Goal: Task Accomplishment & Management: Use online tool/utility

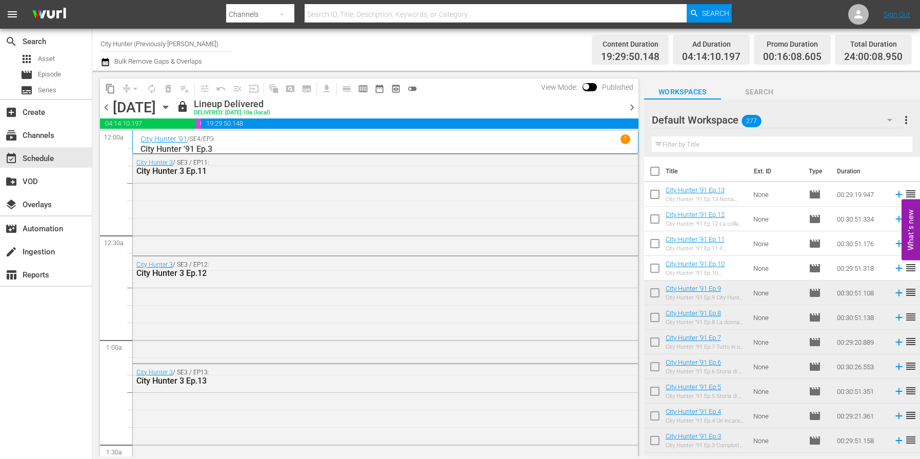
click at [627, 107] on span "chevron_right" at bounding box center [632, 107] width 13 height 13
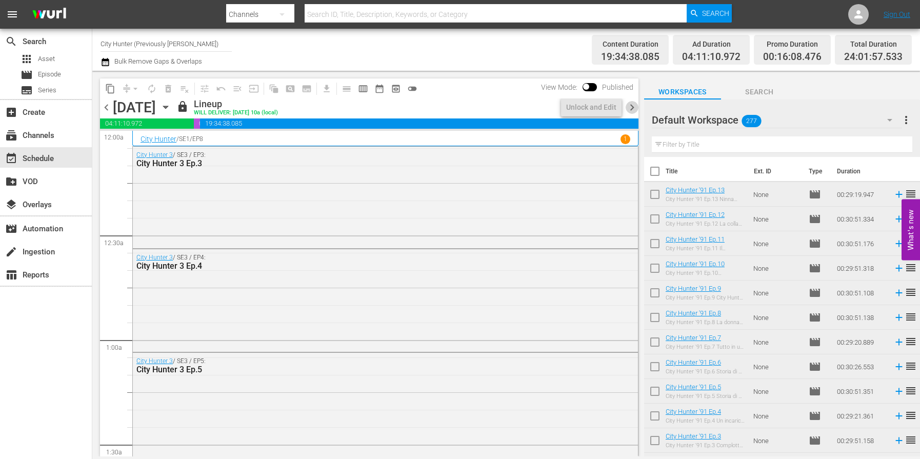
click at [627, 107] on span "chevron_right" at bounding box center [632, 107] width 13 height 13
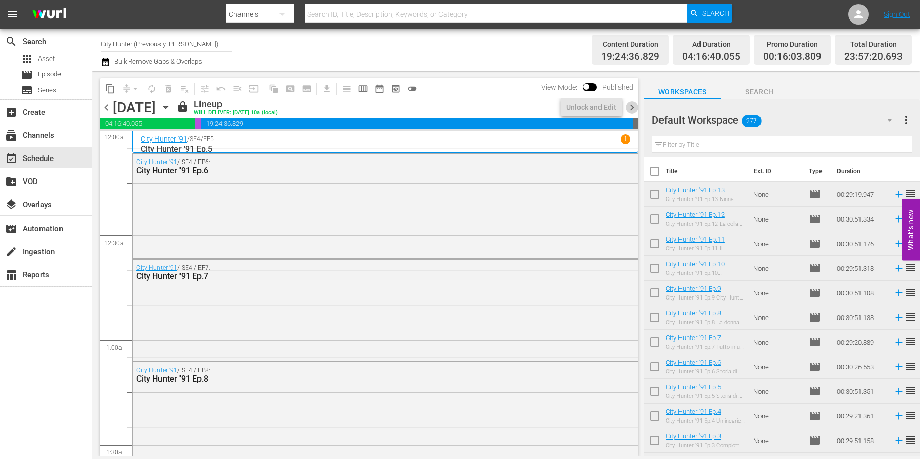
click at [627, 107] on span "chevron_right" at bounding box center [632, 107] width 13 height 13
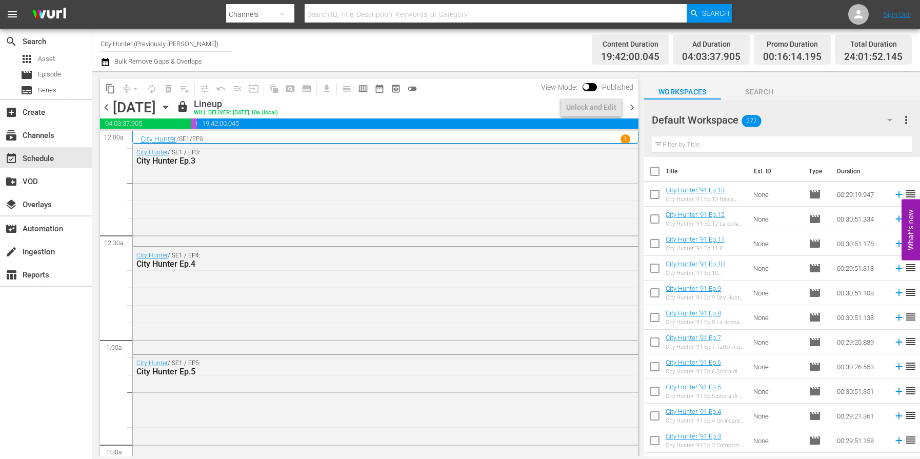
click at [627, 107] on span "chevron_right" at bounding box center [632, 107] width 13 height 13
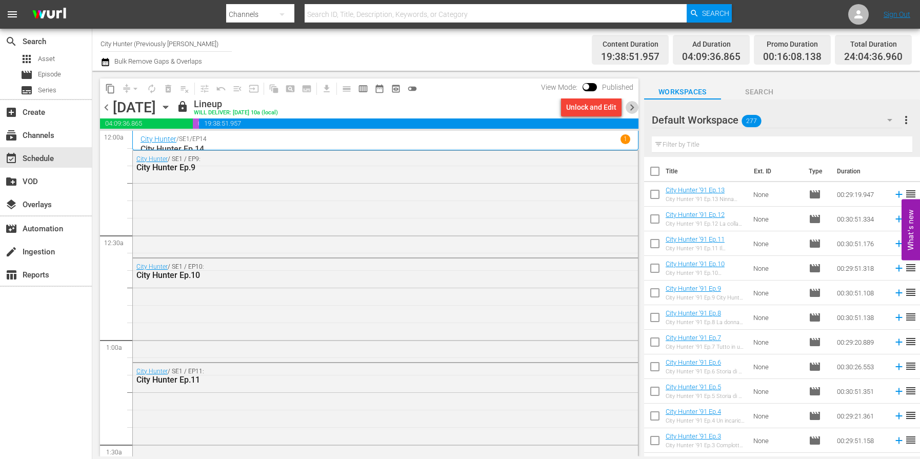
click at [627, 107] on span "chevron_right" at bounding box center [632, 107] width 13 height 13
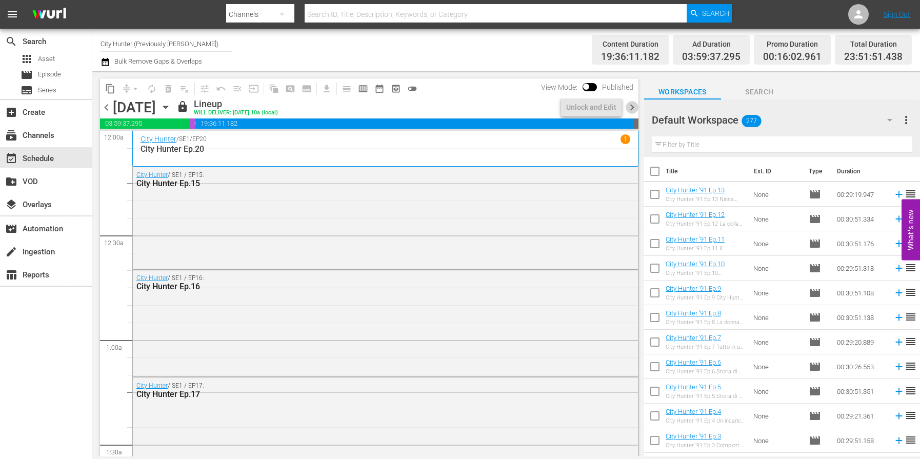
click at [627, 107] on span "chevron_right" at bounding box center [632, 107] width 13 height 13
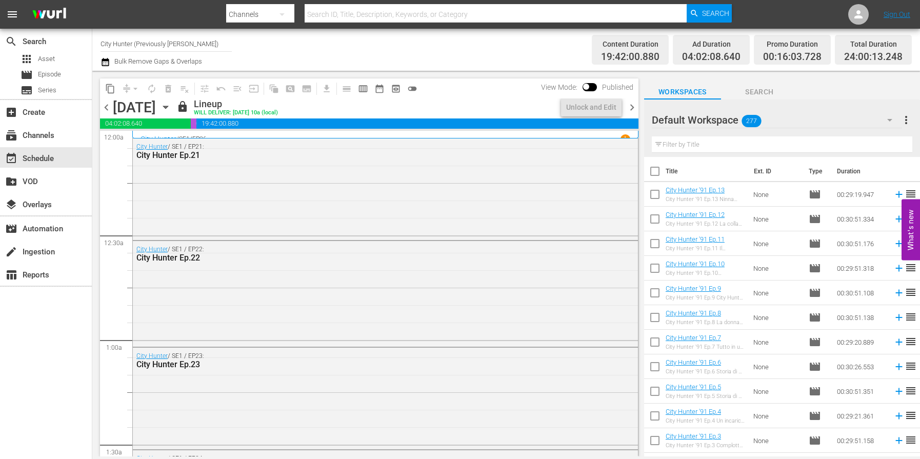
click at [627, 107] on span "chevron_right" at bounding box center [632, 107] width 13 height 13
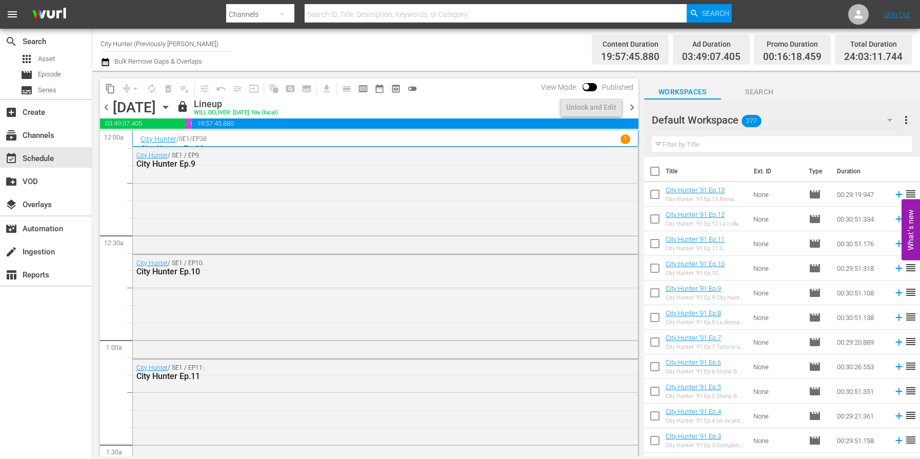
click at [627, 107] on span "chevron_right" at bounding box center [632, 107] width 13 height 13
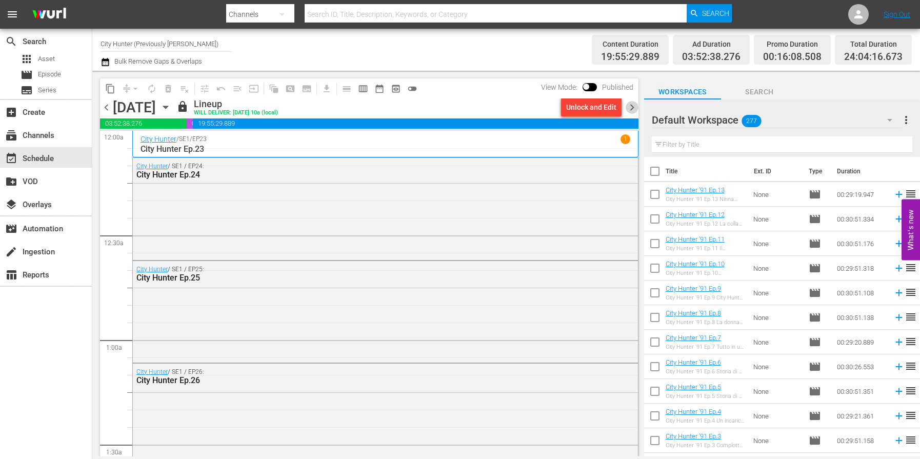
click at [627, 107] on span "chevron_right" at bounding box center [632, 107] width 13 height 13
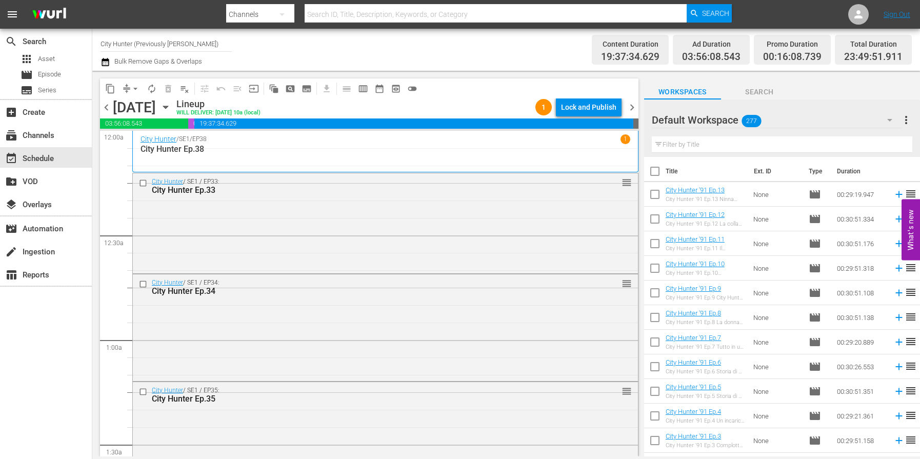
click at [627, 107] on span "chevron_right" at bounding box center [632, 107] width 13 height 13
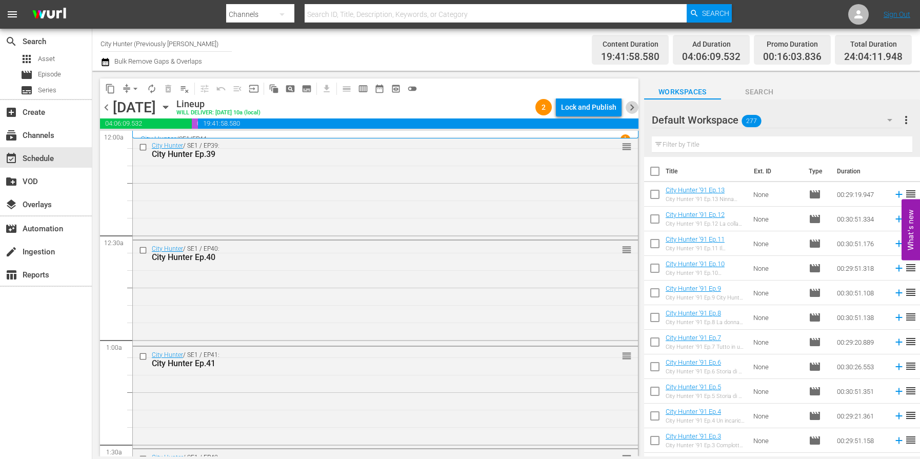
click at [627, 107] on span "chevron_right" at bounding box center [632, 107] width 13 height 13
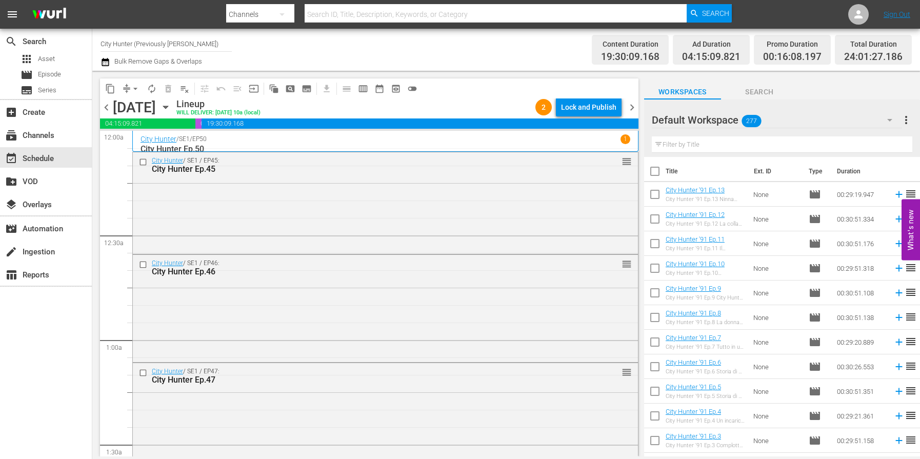
click at [627, 107] on span "chevron_right" at bounding box center [632, 107] width 13 height 13
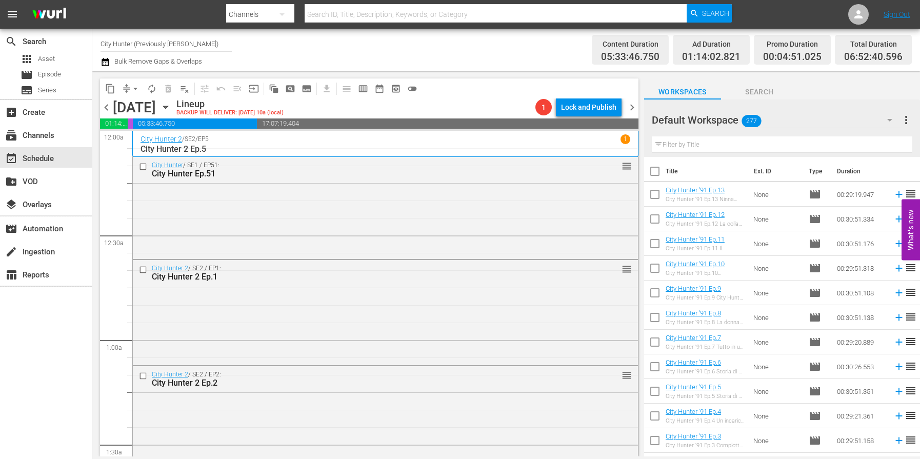
click at [627, 107] on span "chevron_right" at bounding box center [632, 107] width 13 height 13
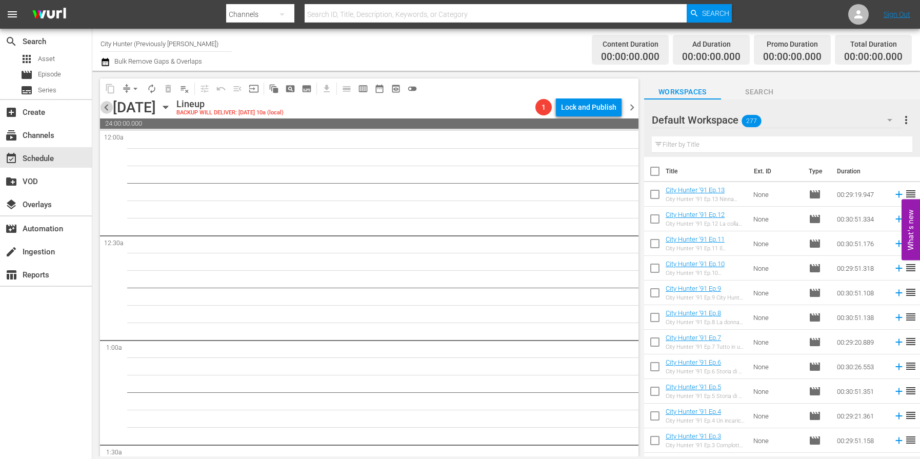
click at [110, 109] on span "chevron_left" at bounding box center [106, 107] width 13 height 13
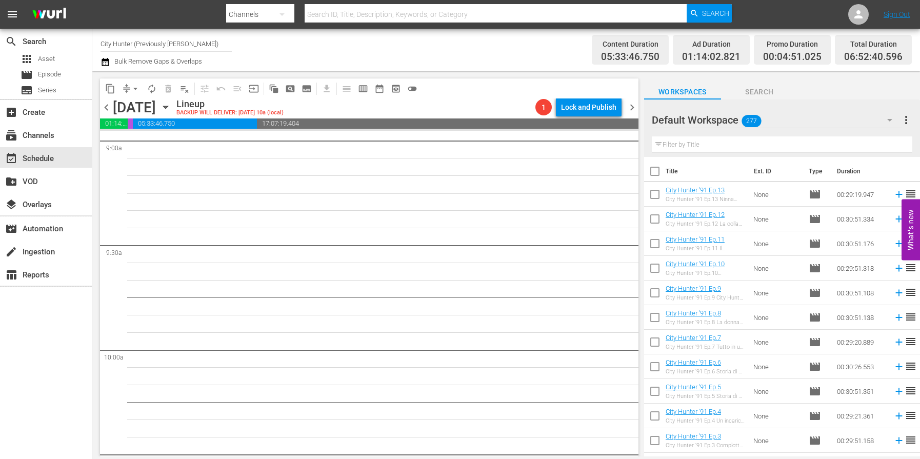
scroll to position [2103, 0]
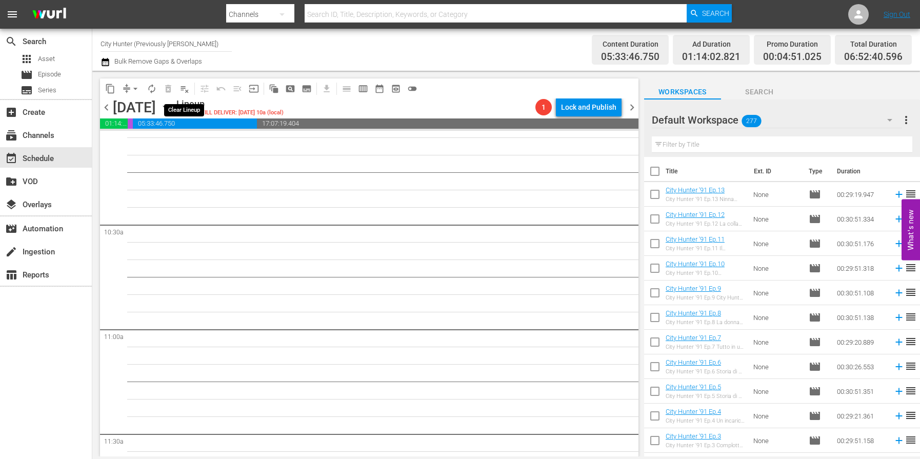
click at [185, 89] on span "playlist_remove_outlined" at bounding box center [184, 89] width 10 height 10
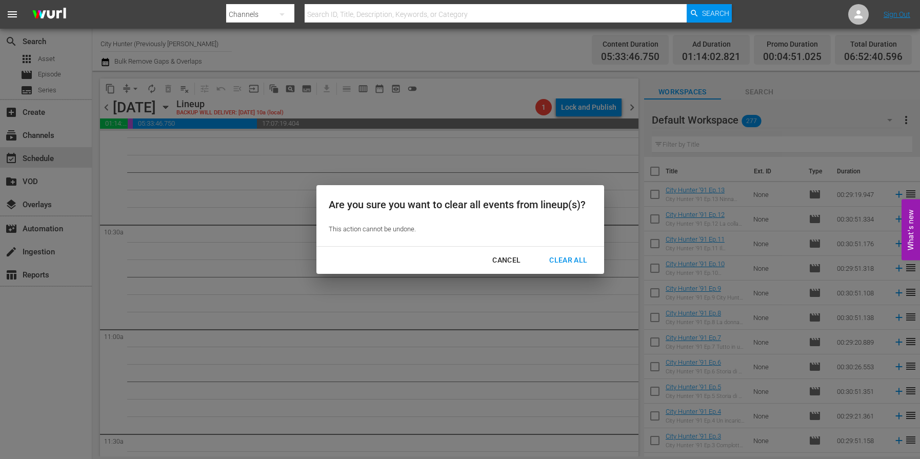
click at [548, 257] on div "Clear All" at bounding box center [568, 260] width 54 height 13
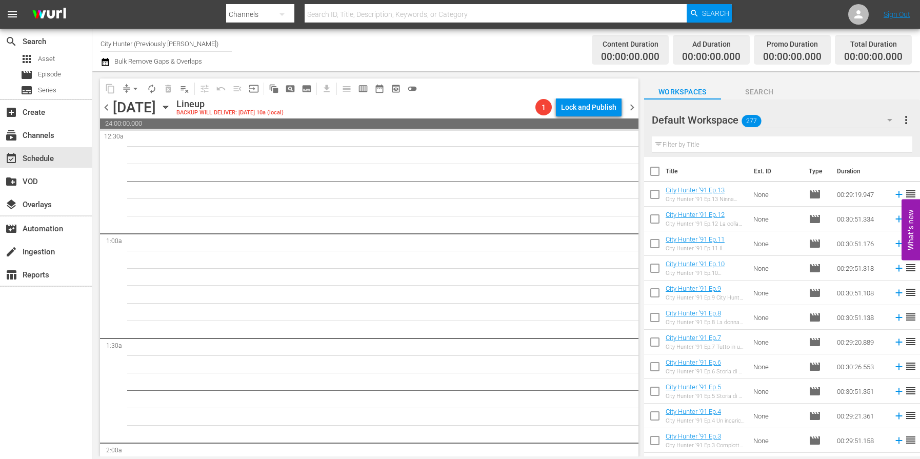
scroll to position [0, 0]
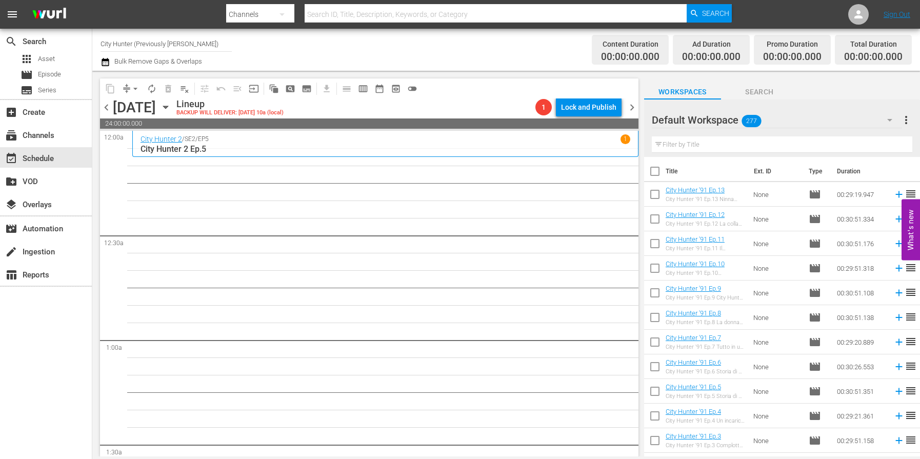
drag, startPoint x: 108, startPoint y: 108, endPoint x: 111, endPoint y: 118, distance: 10.2
click at [108, 108] on span "chevron_left" at bounding box center [106, 107] width 13 height 13
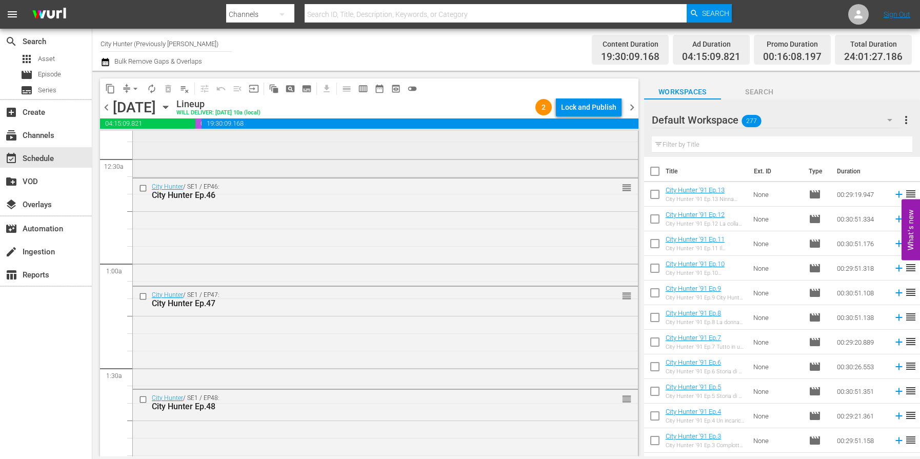
scroll to position [75, 0]
click at [184, 93] on button "playlist_remove_outlined" at bounding box center [184, 89] width 16 height 16
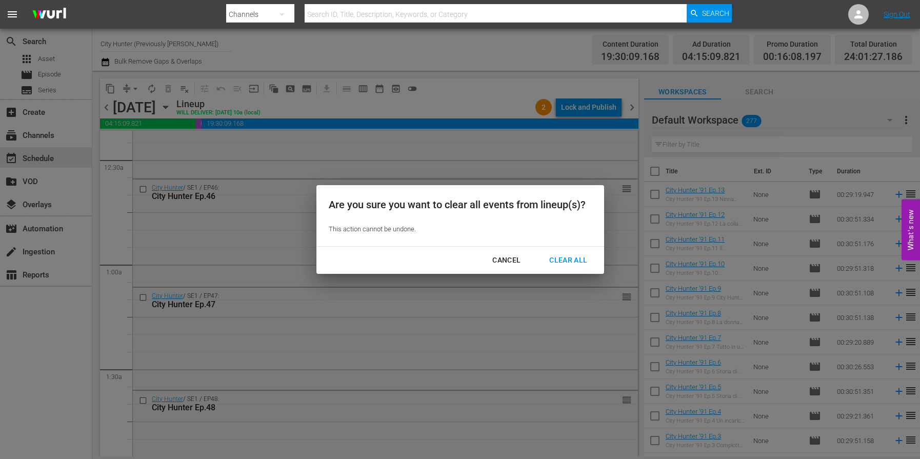
click at [546, 257] on div "Clear All" at bounding box center [568, 260] width 54 height 13
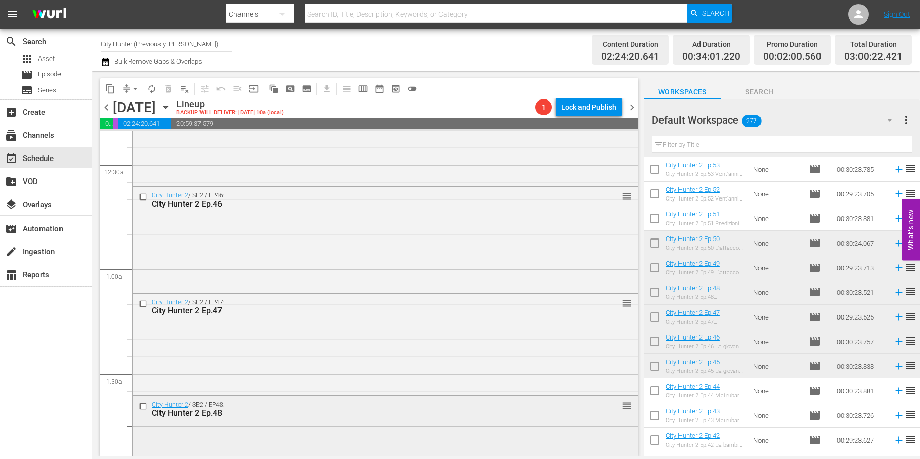
scroll to position [0, 0]
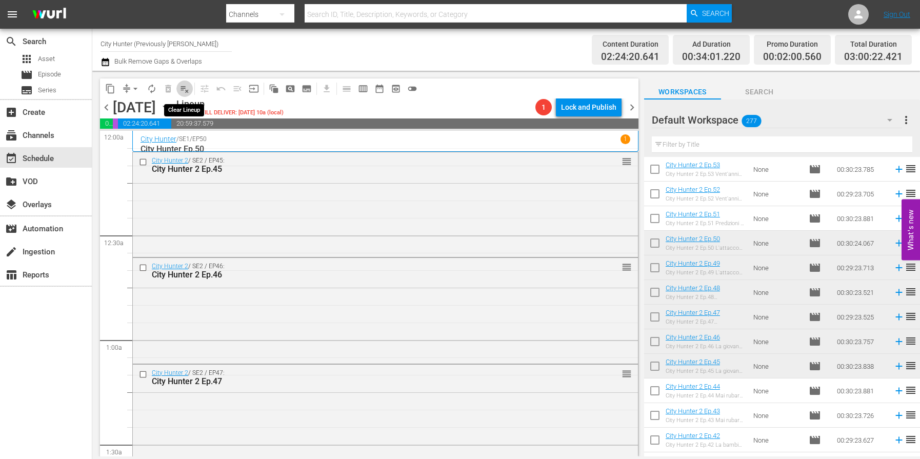
click at [182, 89] on span "playlist_remove_outlined" at bounding box center [184, 89] width 10 height 10
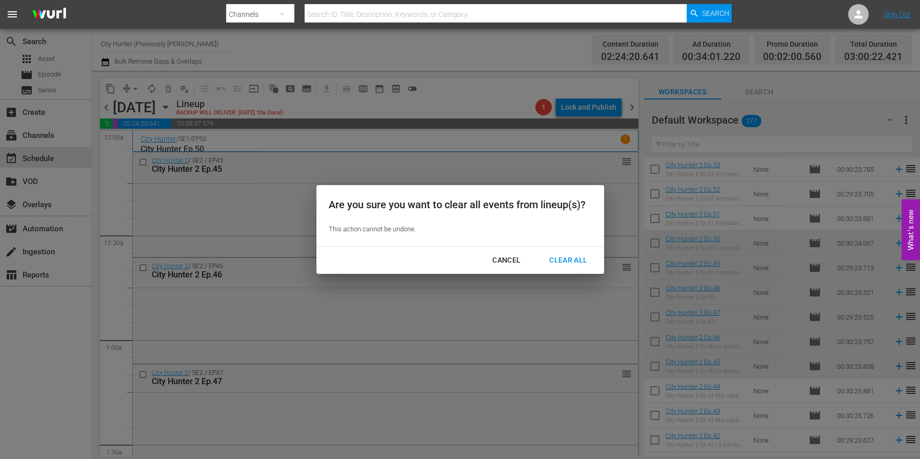
click at [561, 264] on div "Clear All" at bounding box center [568, 260] width 54 height 13
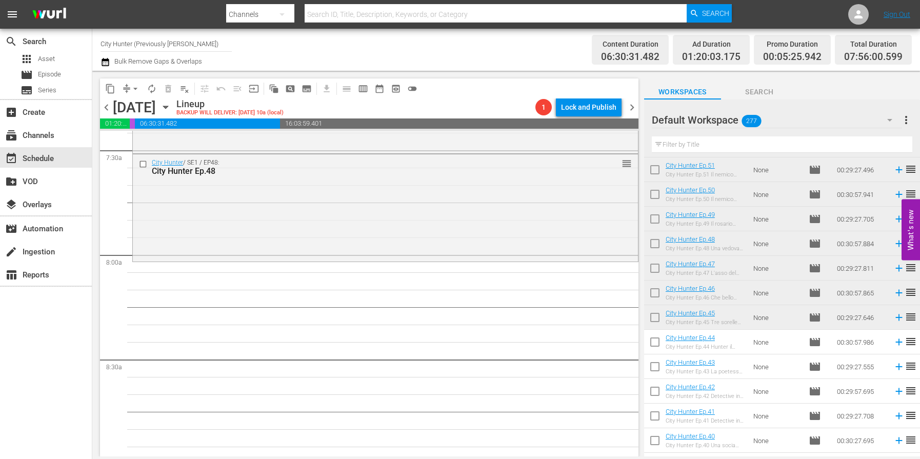
scroll to position [1588, 0]
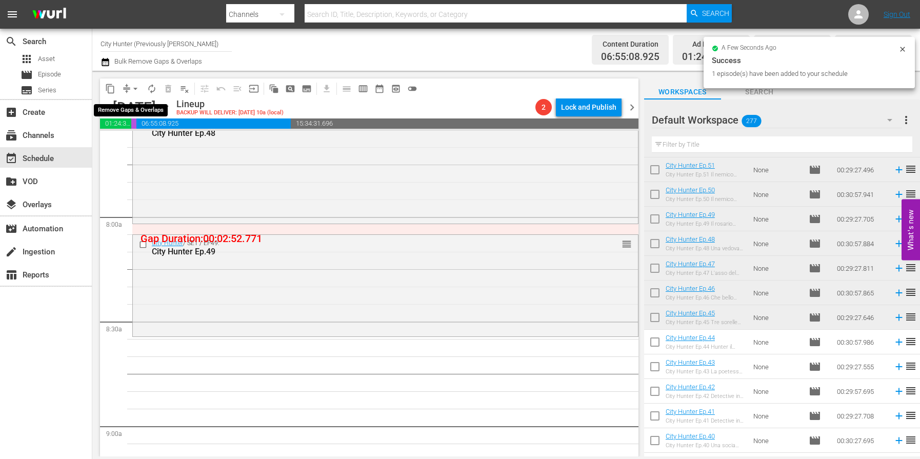
click at [137, 90] on span "arrow_drop_down" at bounding box center [135, 89] width 10 height 10
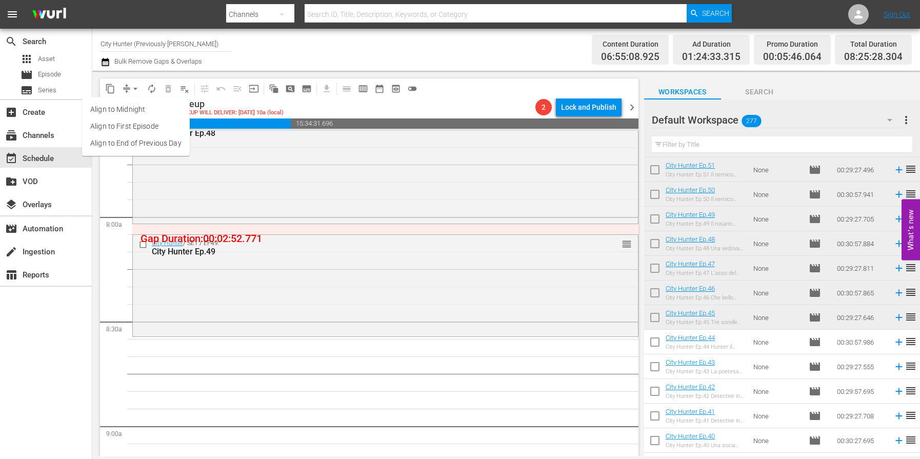
click at [148, 141] on li "Align to End of Previous Day" at bounding box center [136, 143] width 108 height 17
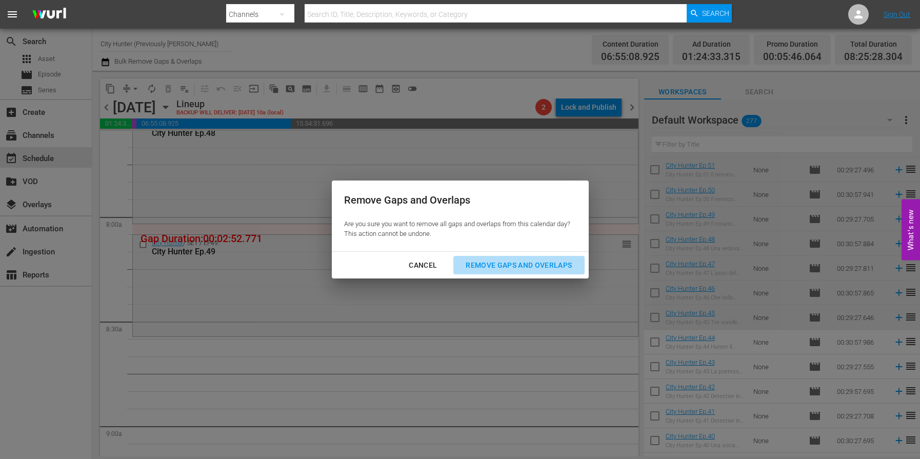
click at [486, 257] on button "Remove Gaps and Overlaps" at bounding box center [518, 265] width 131 height 19
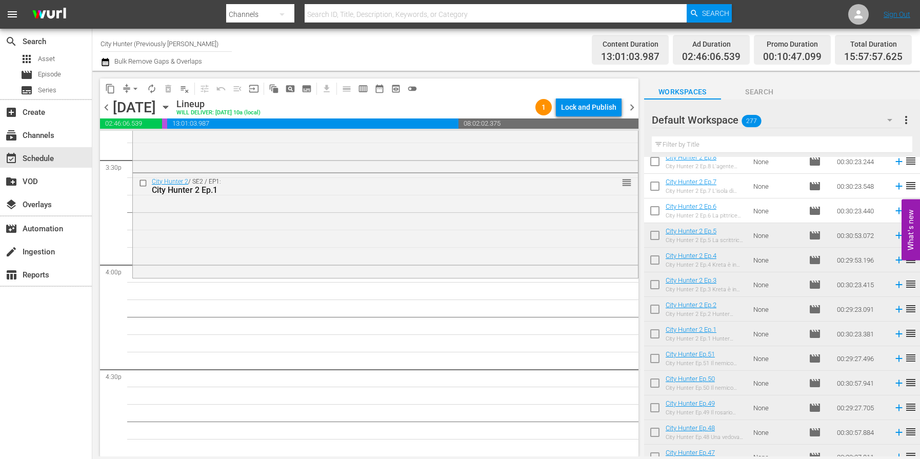
scroll to position [2022, 0]
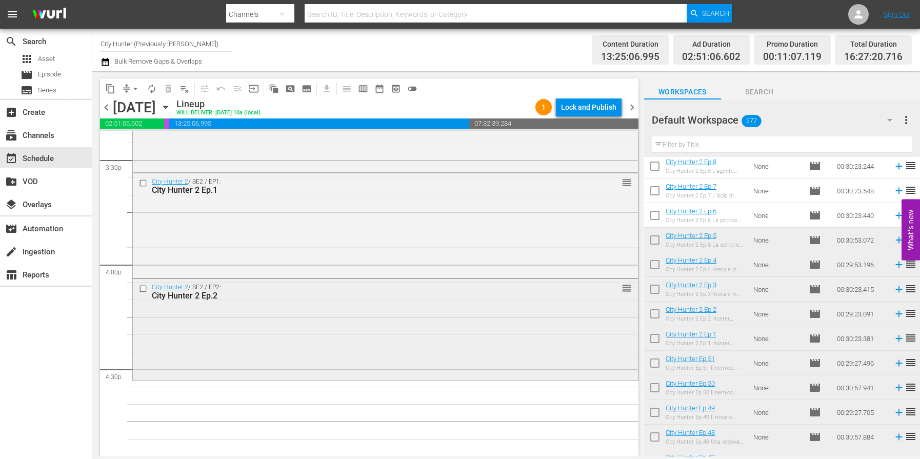
click at [142, 288] on input "checkbox" at bounding box center [144, 289] width 11 height 9
click at [168, 95] on button "delete_forever_outlined" at bounding box center [168, 89] width 16 height 16
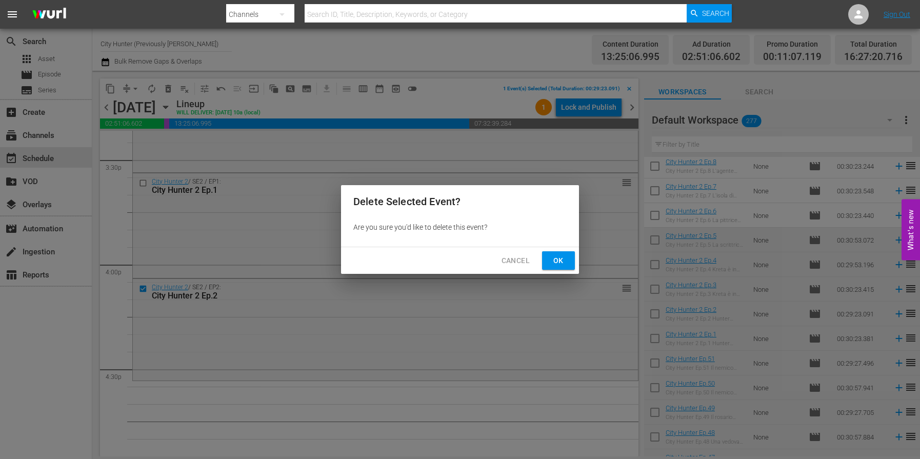
click at [567, 262] on button "Ok" at bounding box center [558, 260] width 33 height 19
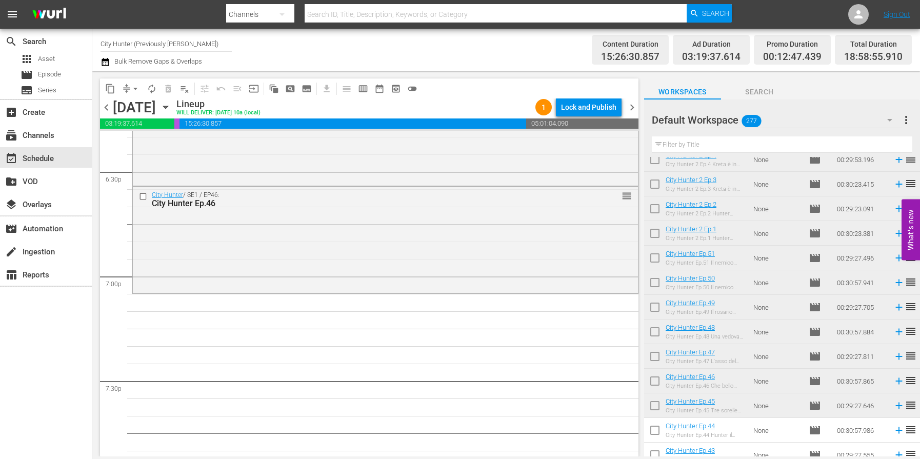
scroll to position [3831, 0]
drag, startPoint x: 729, startPoint y: 383, endPoint x: 272, endPoint y: 11, distance: 589.4
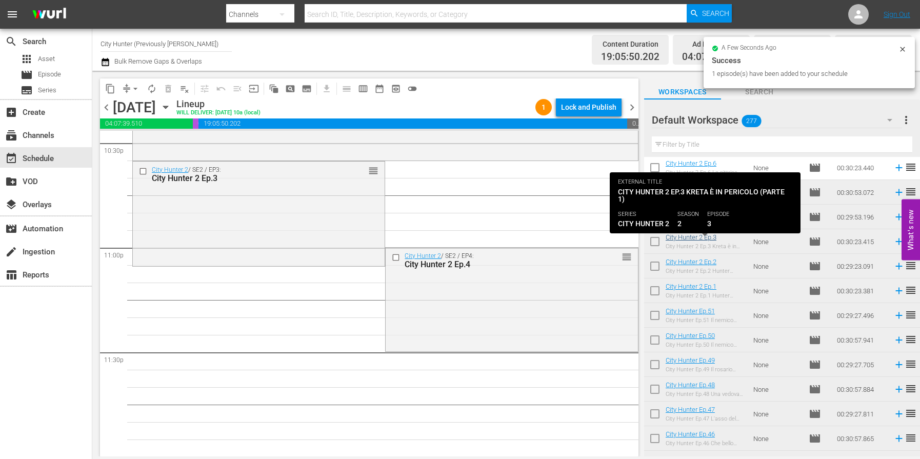
scroll to position [4696, 0]
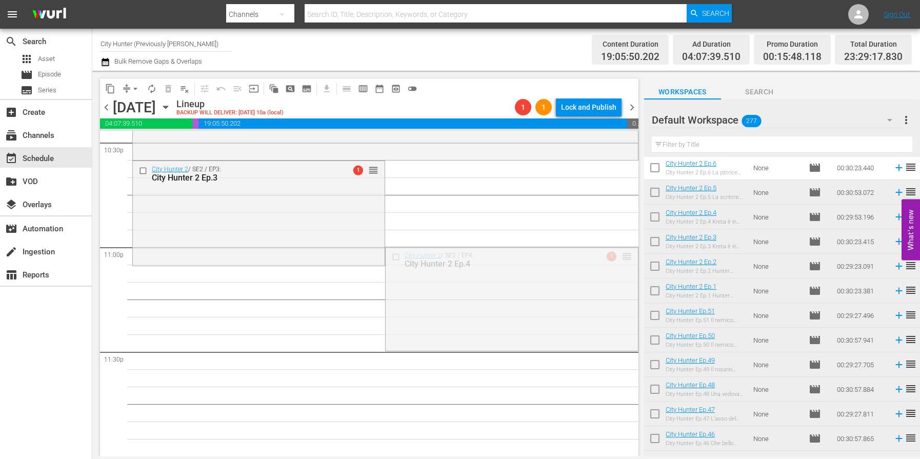
drag, startPoint x: 627, startPoint y: 257, endPoint x: 625, endPoint y: 266, distance: 9.1
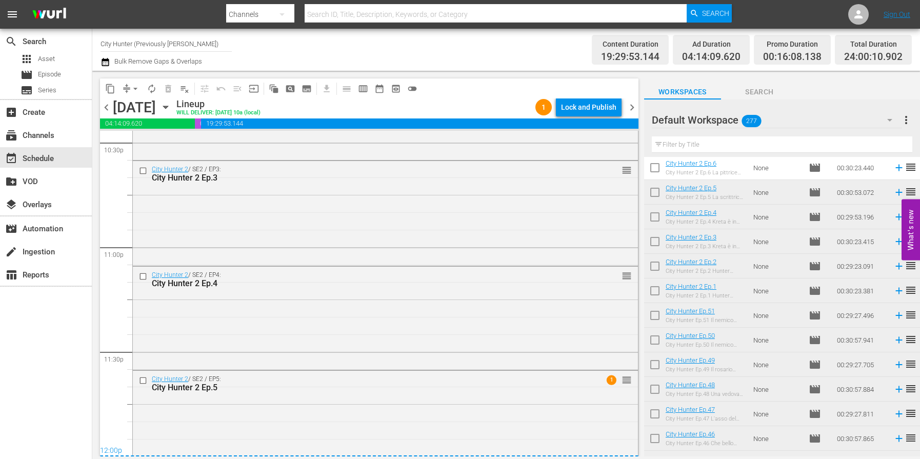
scroll to position [4718, 0]
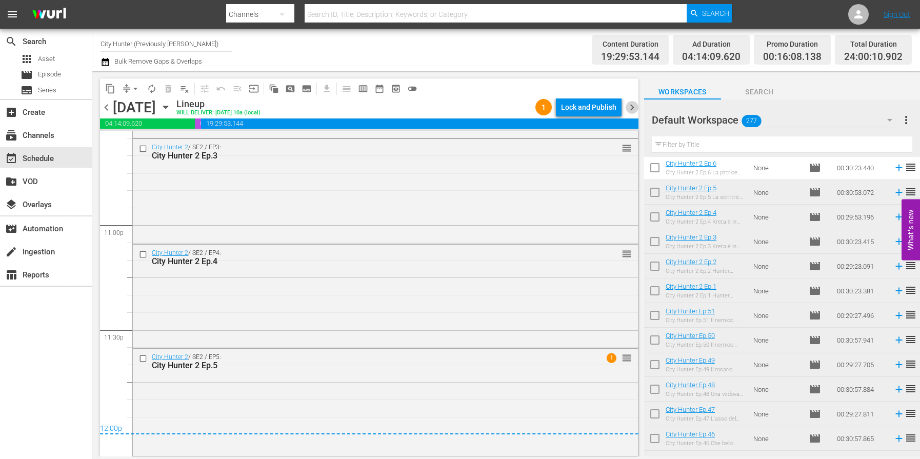
click at [631, 108] on span "chevron_right" at bounding box center [632, 107] width 13 height 13
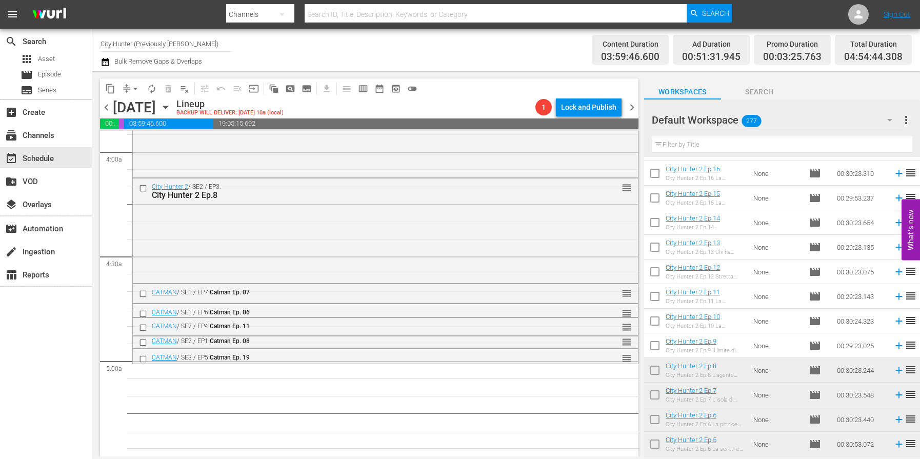
scroll to position [1794, 0]
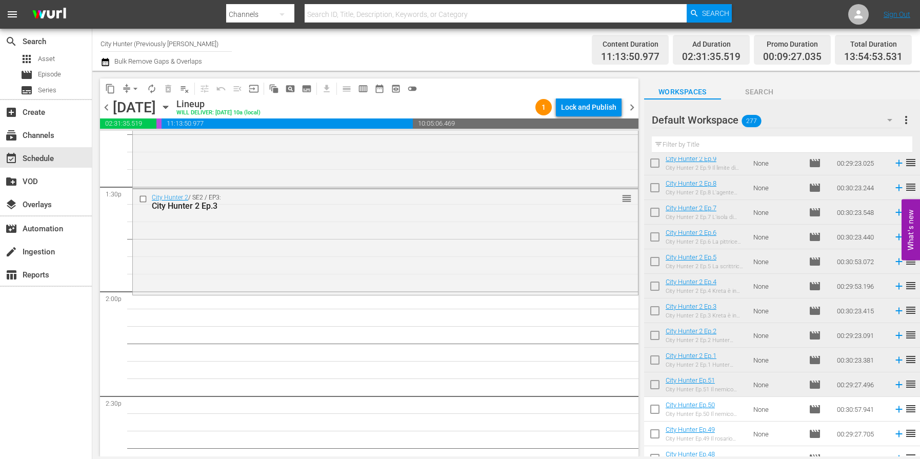
scroll to position [2817, 0]
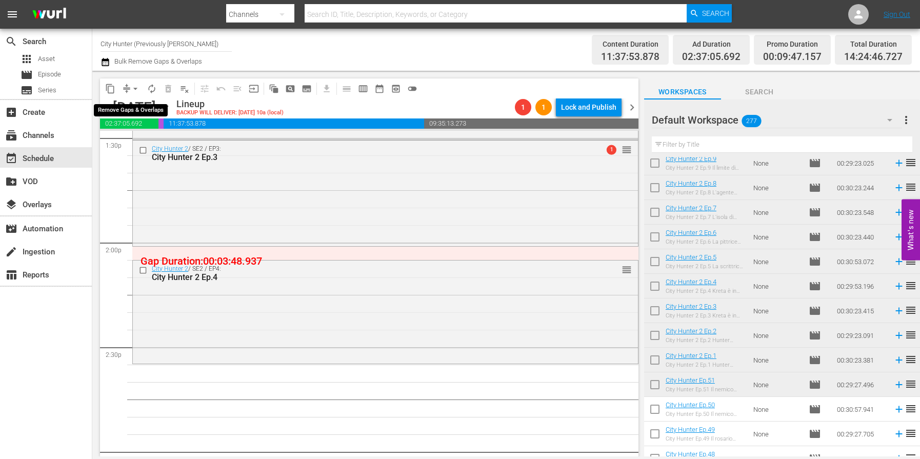
click at [135, 88] on span "arrow_drop_down" at bounding box center [135, 89] width 10 height 10
click at [154, 137] on li "Align to End of Previous Day" at bounding box center [136, 143] width 108 height 17
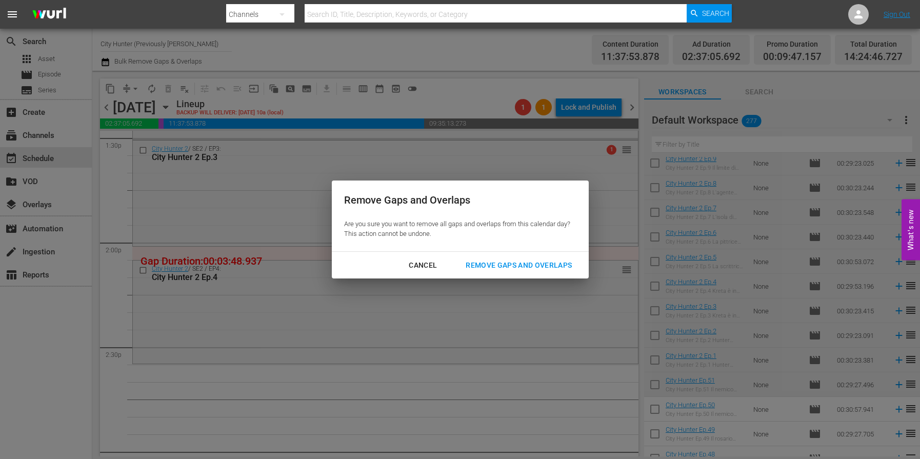
click at [502, 262] on div "Remove Gaps and Overlaps" at bounding box center [518, 265] width 123 height 13
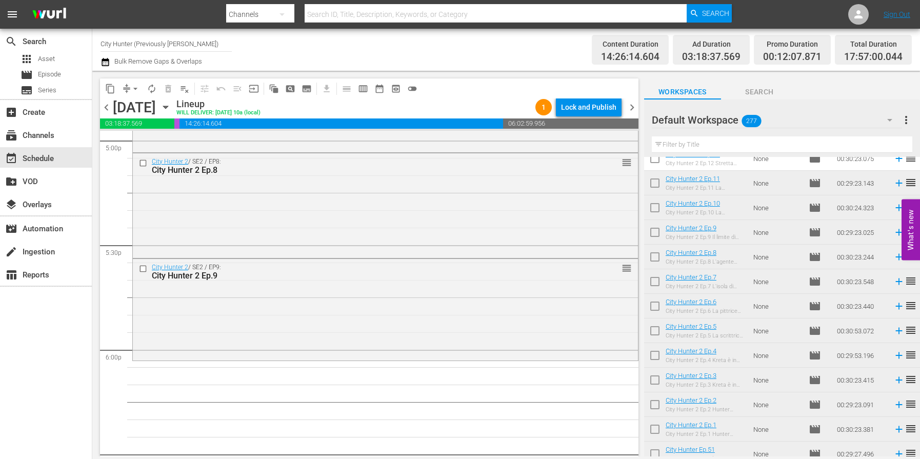
scroll to position [3568, 0]
